Goal: Task Accomplishment & Management: Use online tool/utility

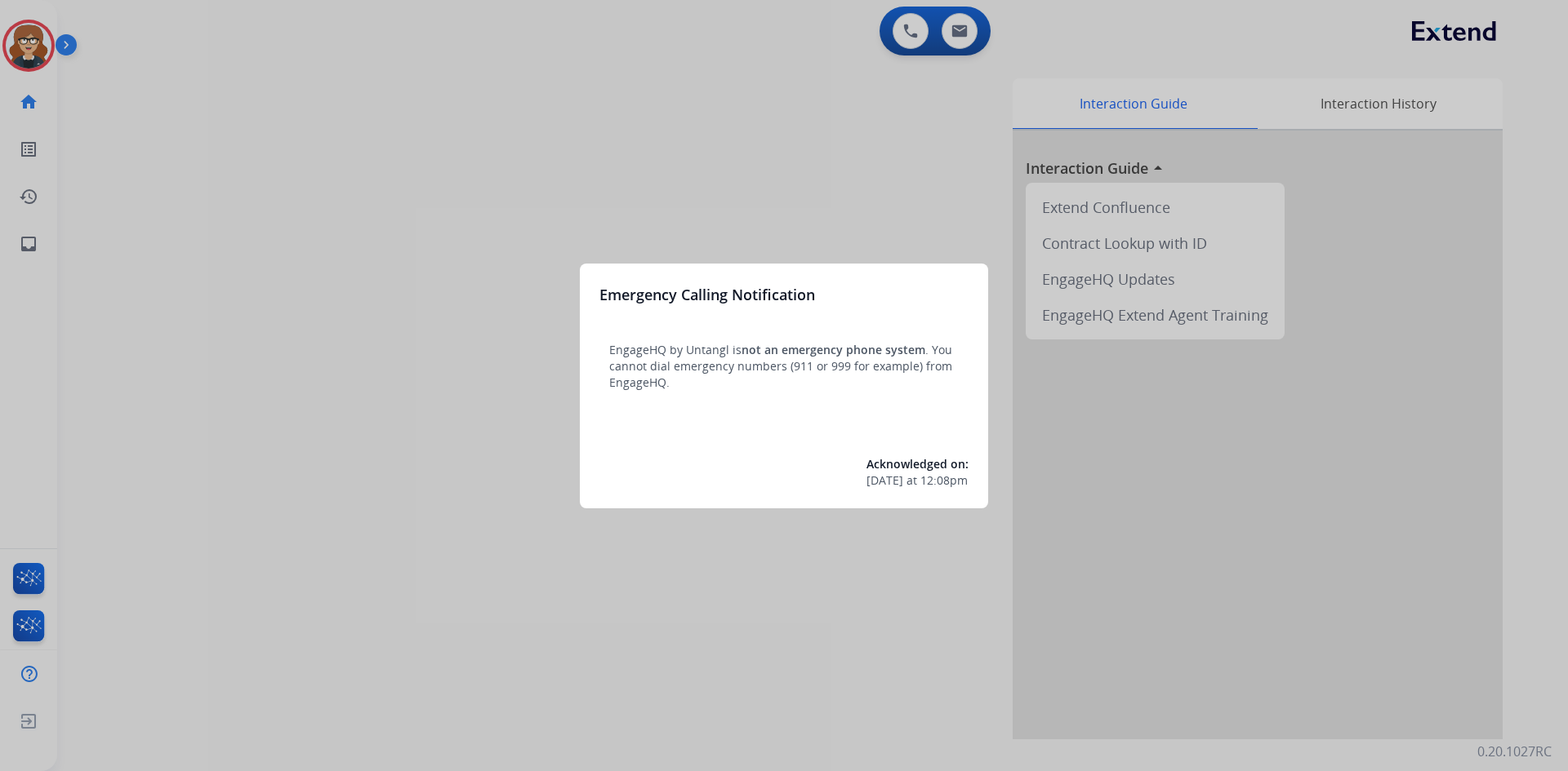
click at [156, 149] on div at bounding box center [784, 385] width 1568 height 771
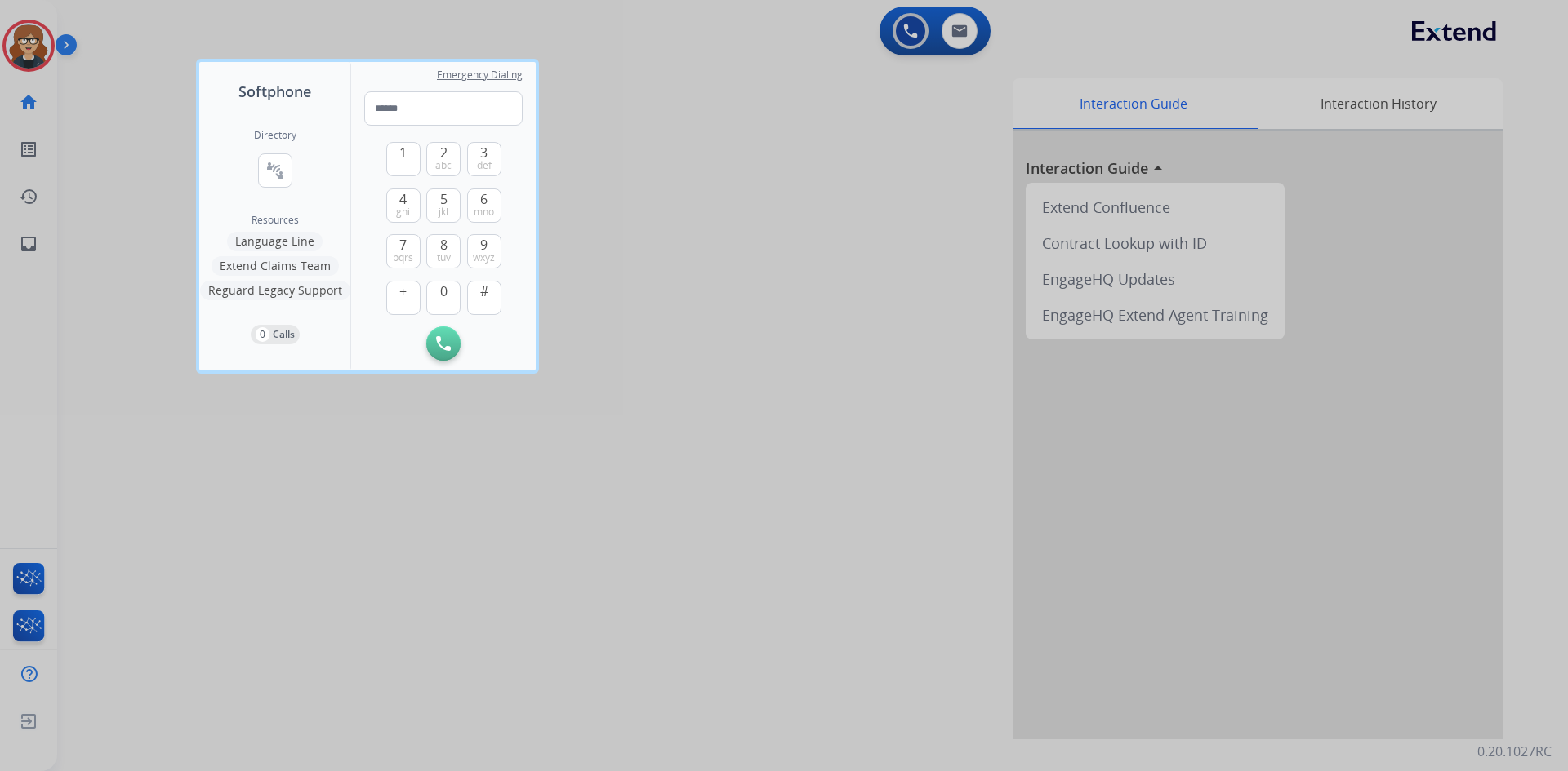
click at [17, 57] on div at bounding box center [784, 385] width 1568 height 771
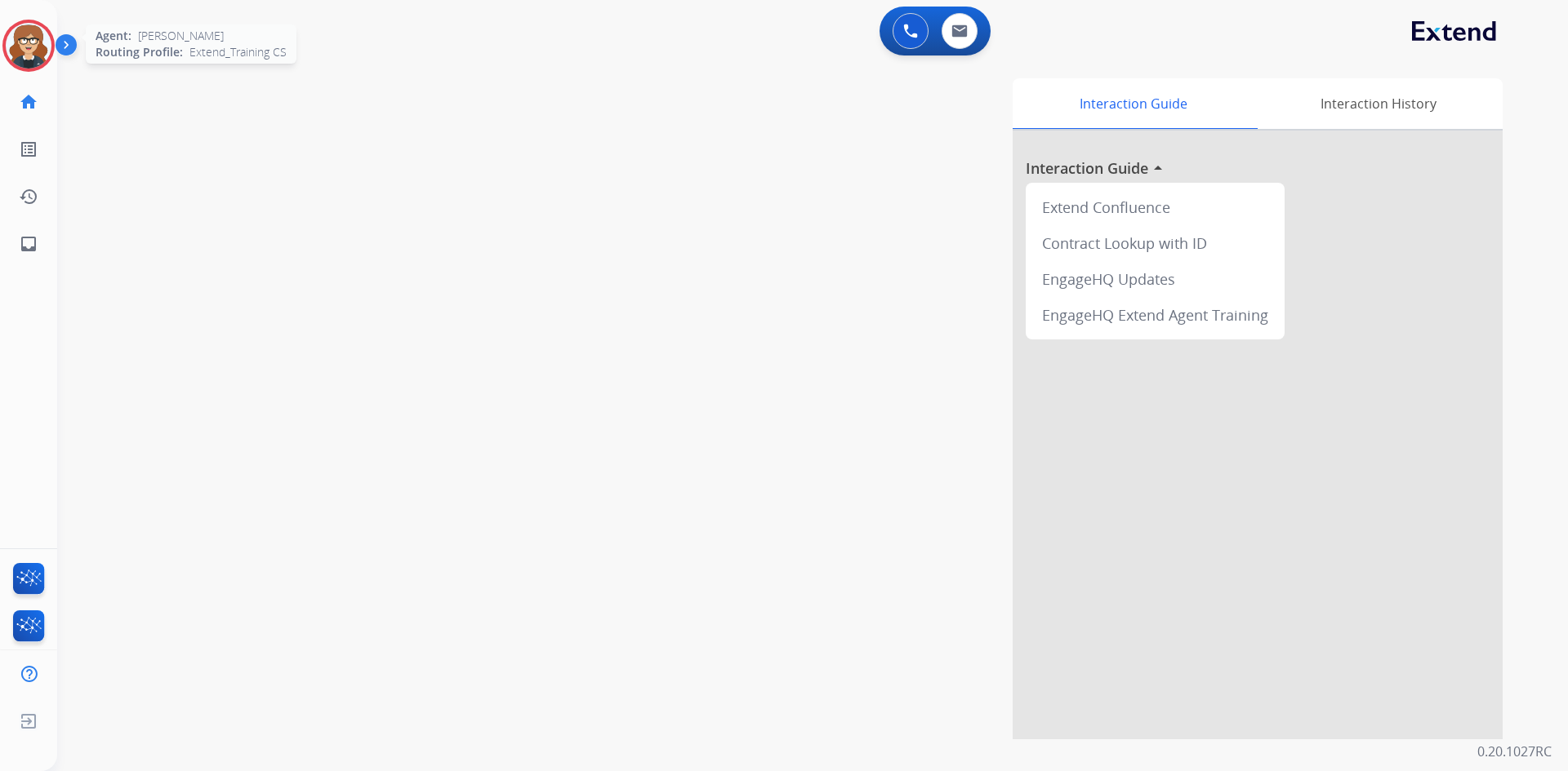
click at [15, 37] on img at bounding box center [29, 45] width 46 height 46
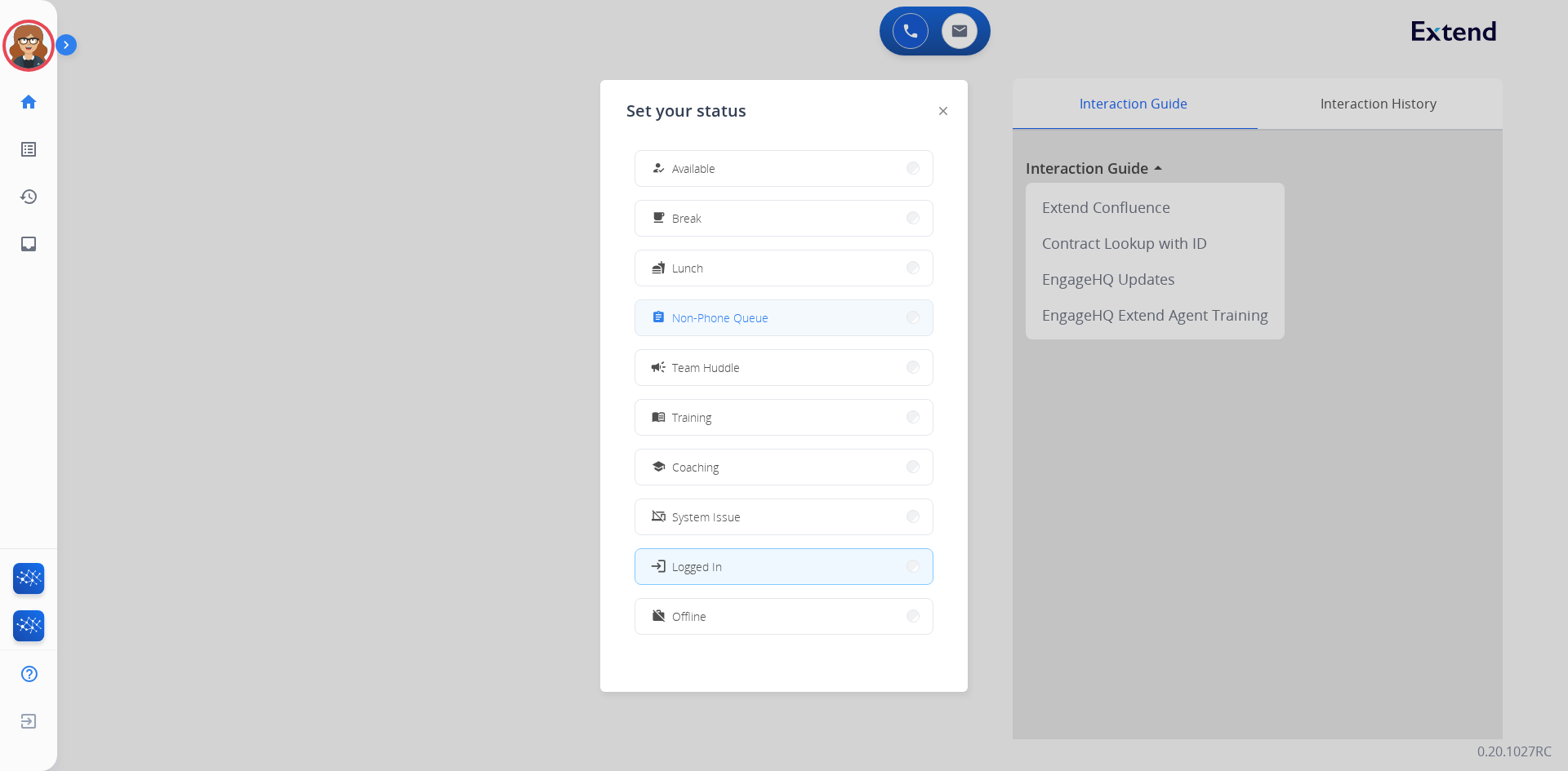
click at [749, 315] on span "Non-Phone Queue" at bounding box center [719, 318] width 96 height 17
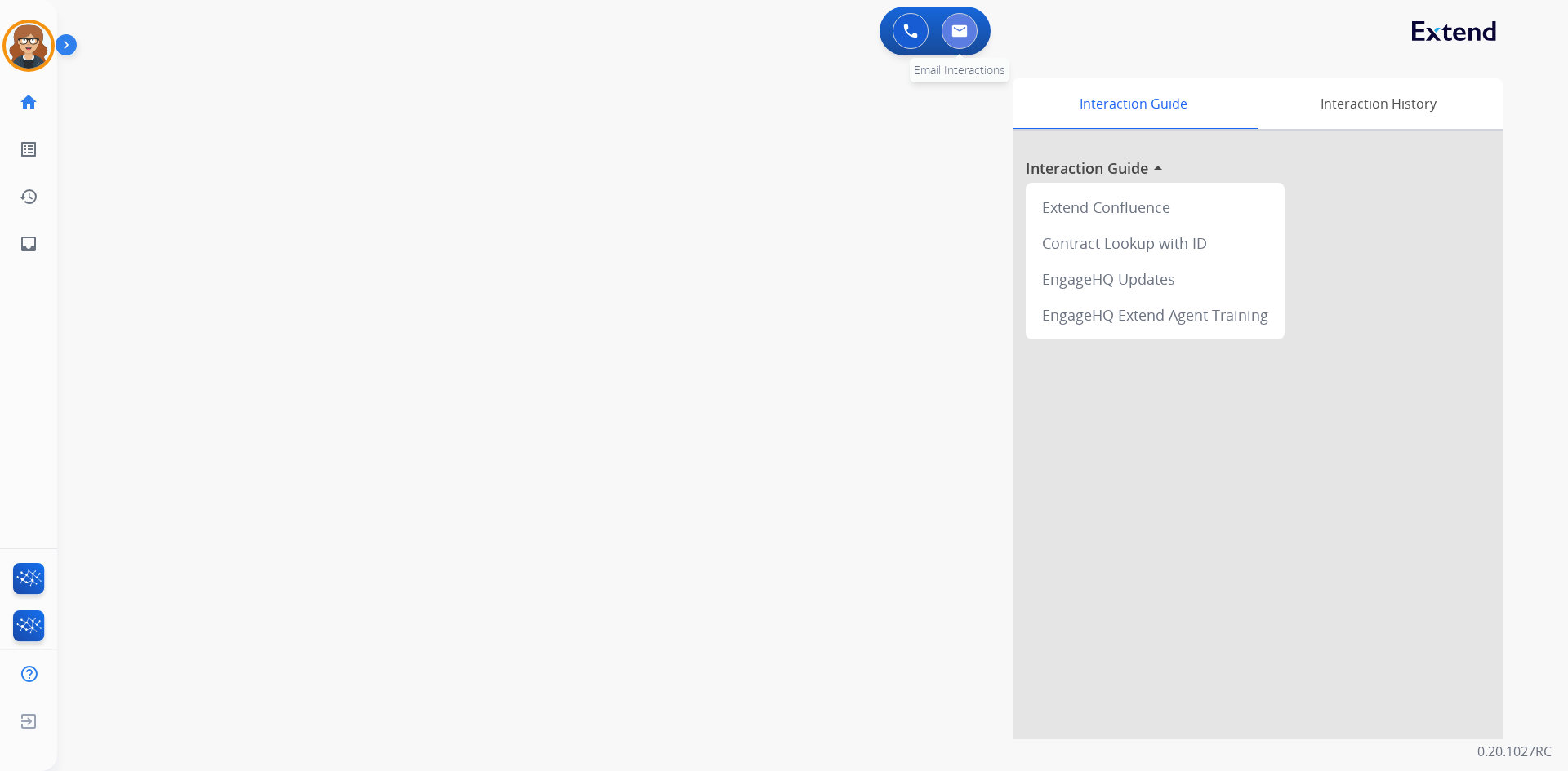
click at [962, 23] on button at bounding box center [959, 30] width 36 height 36
